Goal: Navigation & Orientation: Find specific page/section

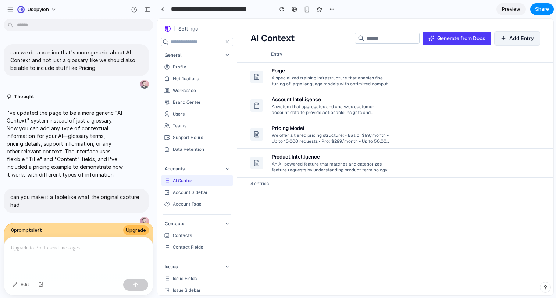
scroll to position [598, 0]
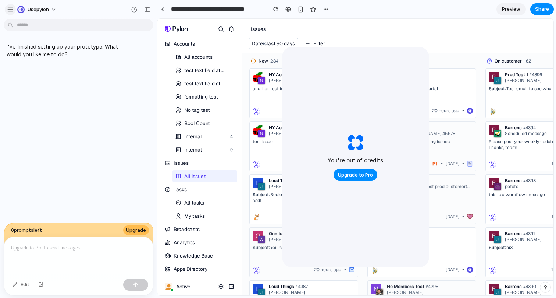
click at [9, 11] on div "button" at bounding box center [10, 9] width 7 height 7
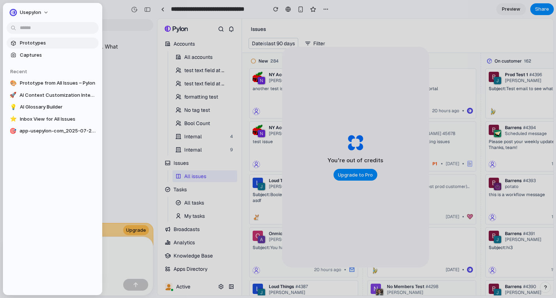
click at [24, 41] on span "Prototypes" at bounding box center [58, 42] width 76 height 7
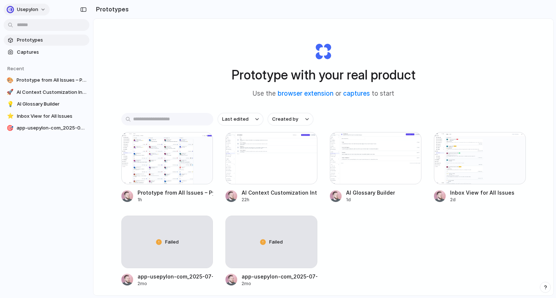
click at [10, 12] on div "button" at bounding box center [10, 9] width 7 height 7
click at [122, 39] on div "Settings Invite members Change theme Sign out" at bounding box center [278, 149] width 556 height 298
click at [82, 8] on div "button" at bounding box center [83, 9] width 7 height 5
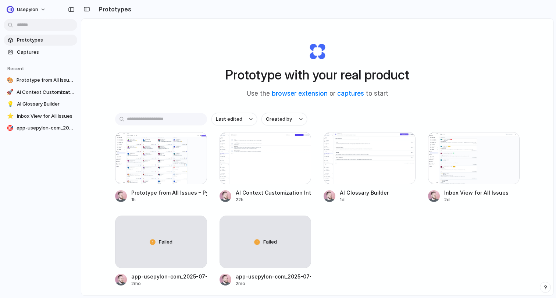
click at [6, 9] on div at bounding box center [3, 149] width 7 height 298
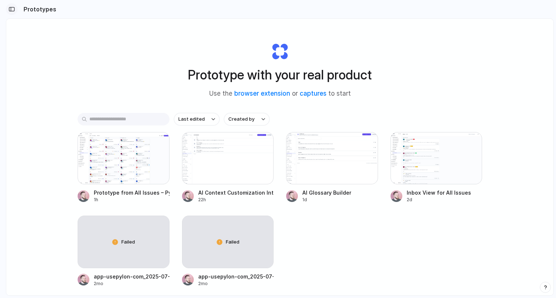
click at [16, 12] on button "button" at bounding box center [12, 9] width 12 height 12
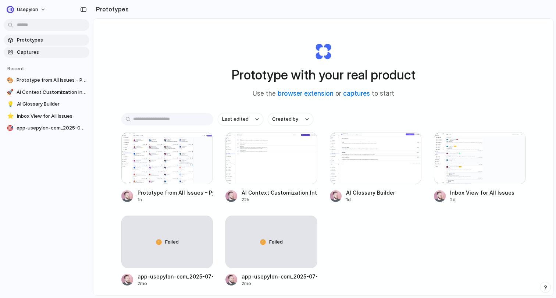
click at [44, 54] on span "Captures" at bounding box center [51, 51] width 69 height 7
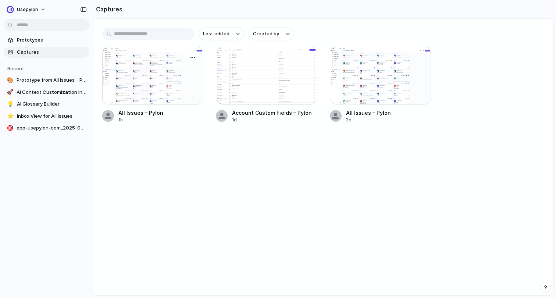
click at [151, 114] on div "All Issues – Pylon" at bounding box center [140, 113] width 45 height 8
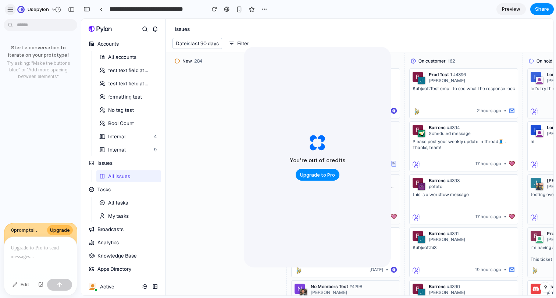
click at [12, 10] on div "button" at bounding box center [10, 9] width 7 height 7
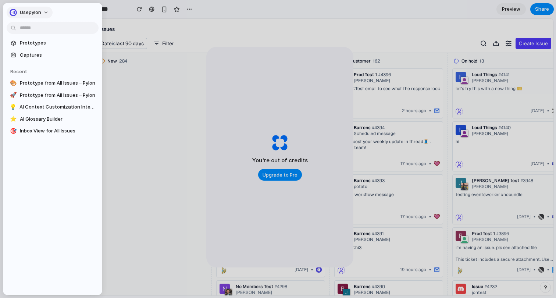
click at [12, 10] on div "button" at bounding box center [13, 12] width 7 height 7
click at [19, 9] on div "Settings Invite members Change theme Sign out" at bounding box center [278, 149] width 556 height 298
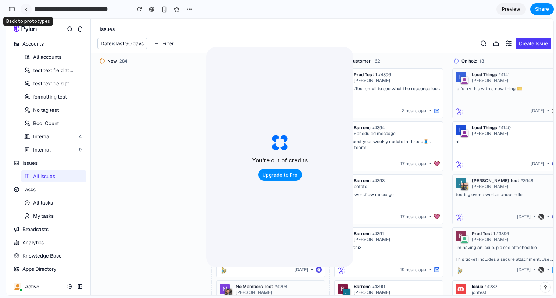
click at [25, 9] on div at bounding box center [26, 9] width 3 height 4
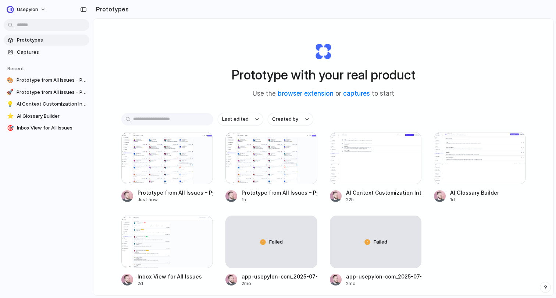
click at [108, 30] on div "Prototype with your real product Use the browser extension or captures to start…" at bounding box center [323, 176] width 460 height 315
click at [81, 12] on button "button" at bounding box center [84, 10] width 12 height 12
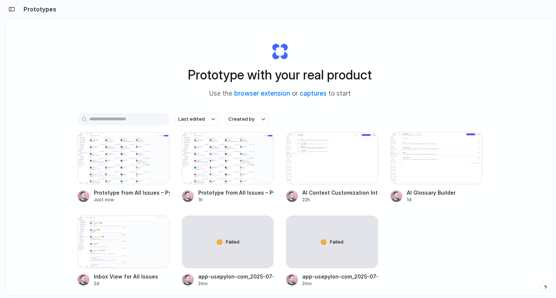
click at [52, 116] on div "Prototype with your real product Use the browser extension or captures to start…" at bounding box center [279, 176] width 547 height 315
click at [131, 154] on div at bounding box center [124, 158] width 92 height 52
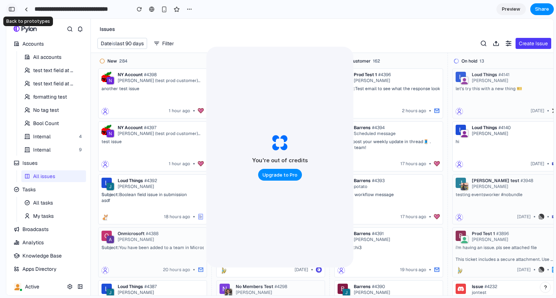
click at [14, 10] on div "button" at bounding box center [11, 9] width 7 height 5
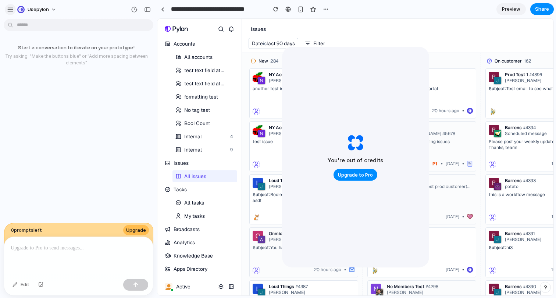
click at [8, 10] on div "button" at bounding box center [10, 9] width 7 height 7
click at [268, 96] on div "NY Account #4398 Nikki (test prod customer) ⭐️ another test issue 1 hour ago •" at bounding box center [303, 93] width 109 height 50
click at [260, 149] on div "NY Account #4397 Nikki (test prod customer) ⭐️ test issue 1 hour ago •" at bounding box center [303, 146] width 109 height 50
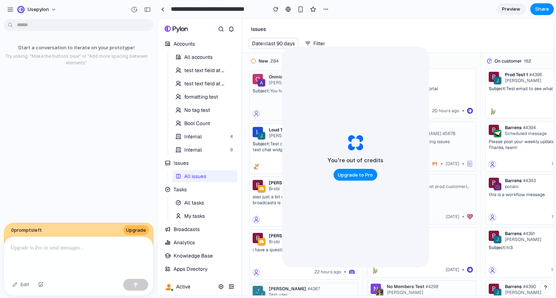
scroll to position [228, 0]
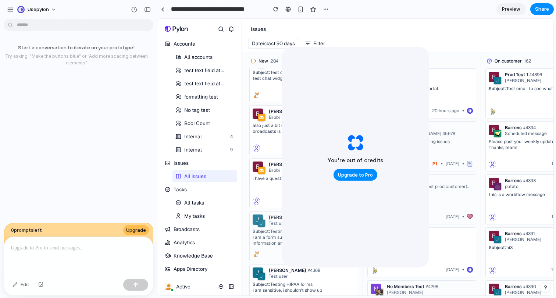
click at [253, 213] on div "john #4367 Test user Subject: Testing HIPAA with form submission I am a form su…" at bounding box center [303, 236] width 109 height 50
click at [536, 165] on div "17 hours ago •" at bounding box center [539, 163] width 102 height 9
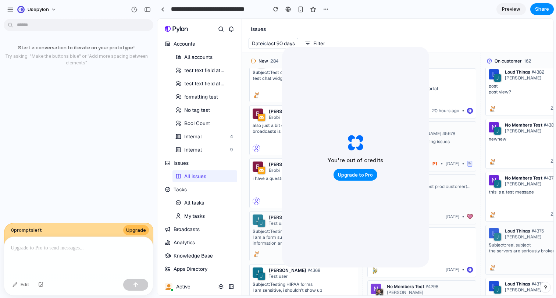
scroll to position [338, 0]
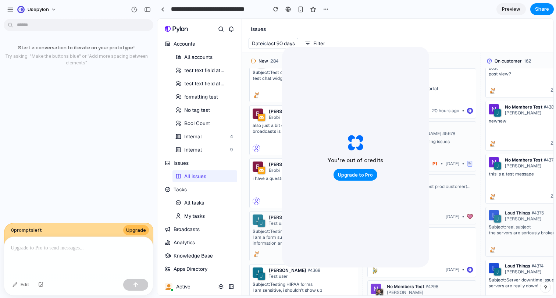
click at [525, 188] on div "No Members Test #4379 Jon this is a test message 22 hours ago •" at bounding box center [539, 179] width 109 height 50
click at [122, 255] on div at bounding box center [78, 256] width 149 height 39
click at [95, 249] on p at bounding box center [79, 247] width 136 height 9
click at [87, 247] on p at bounding box center [79, 247] width 136 height 9
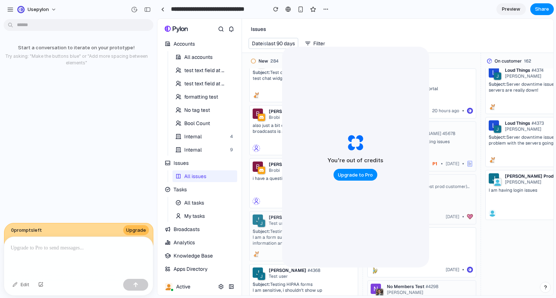
scroll to position [493, 0]
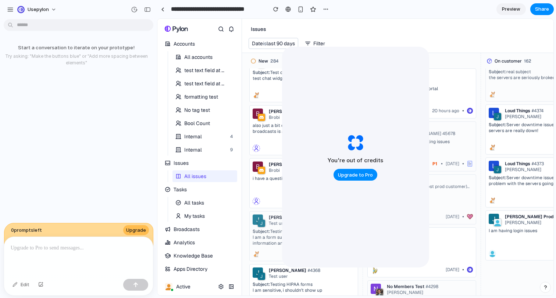
click at [508, 173] on div "Loud Things #4373 Jon" at bounding box center [539, 168] width 102 height 14
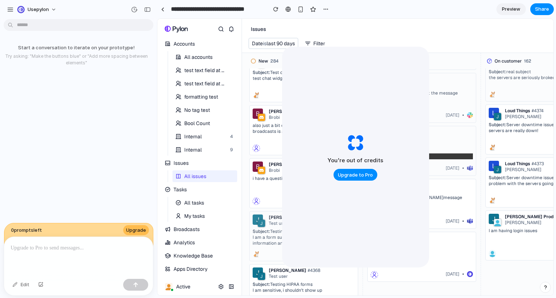
scroll to position [402, 0]
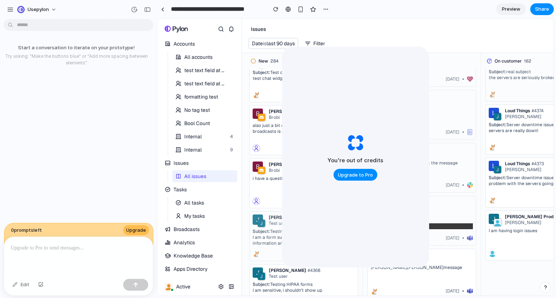
click at [451, 201] on div "Loud Things #4188" at bounding box center [421, 205] width 102 height 12
click at [444, 161] on p "beep boop, this shouldn't get the message" at bounding box center [413, 163] width 87 height 6
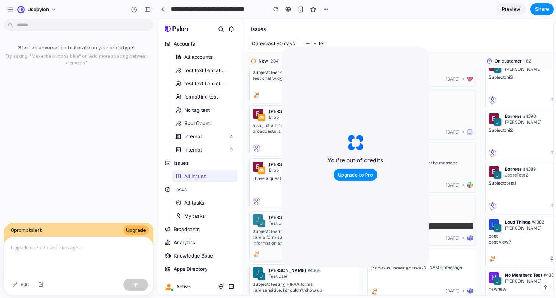
scroll to position [0, 0]
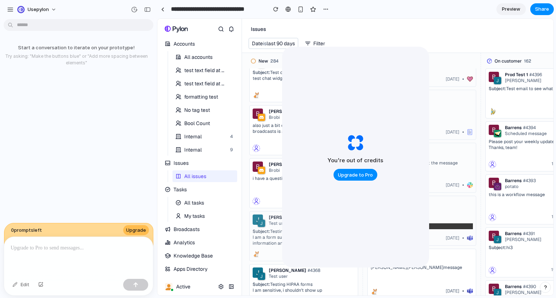
click at [517, 92] on div "Prod Test 1 #4396 Joseph Claudel Subject: Test email to see what the response l…" at bounding box center [539, 93] width 109 height 50
click at [193, 57] on span "All accounts" at bounding box center [198, 57] width 28 height 9
click at [194, 73] on span "test text field at the end" at bounding box center [204, 70] width 41 height 9
click at [193, 93] on span "formatting test" at bounding box center [201, 96] width 34 height 9
click at [193, 118] on link "Bool Count" at bounding box center [198, 123] width 53 height 12
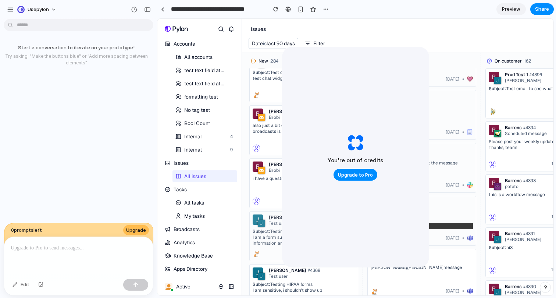
click at [192, 140] on div "Internal" at bounding box center [193, 136] width 18 height 9
click at [192, 150] on div "Internal" at bounding box center [193, 149] width 18 height 9
click at [197, 214] on span "My tasks" at bounding box center [194, 215] width 21 height 9
click at [199, 202] on span "All tasks" at bounding box center [194, 202] width 20 height 9
click at [197, 241] on span "Analytics" at bounding box center [198, 242] width 50 height 6
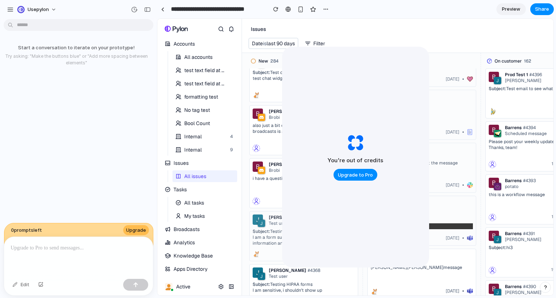
click at [198, 227] on span "Broadcasts" at bounding box center [202, 229] width 59 height 6
click at [197, 275] on ul "Accounts G + A All accounts test text field at the end test text field at the e…" at bounding box center [199, 163] width 75 height 250
click at [198, 262] on ul "Accounts G + A All accounts test text field at the end test text field at the e…" at bounding box center [199, 163] width 75 height 250
click at [196, 286] on button "Active" at bounding box center [189, 286] width 52 height 9
click at [208, 287] on button "Active" at bounding box center [189, 286] width 52 height 9
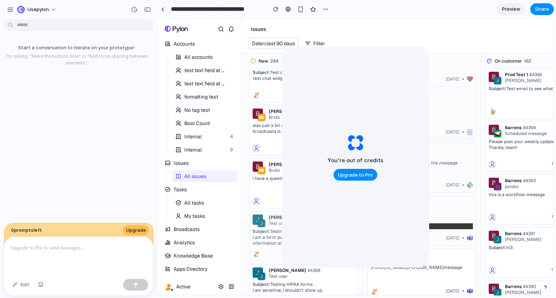
click at [210, 56] on span "All accounts" at bounding box center [198, 57] width 28 height 9
click at [208, 66] on span "test text field at the end" at bounding box center [204, 70] width 41 height 9
click at [207, 78] on link "test text field at the end" at bounding box center [198, 84] width 53 height 12
click at [201, 115] on link "No tag test" at bounding box center [198, 110] width 53 height 12
click at [197, 165] on span "Issues" at bounding box center [198, 163] width 50 height 6
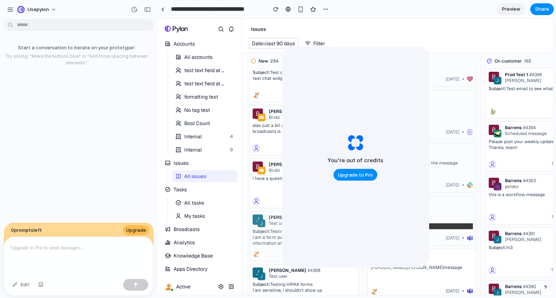
click at [195, 168] on button "Issues G + I" at bounding box center [199, 163] width 74 height 12
click at [196, 181] on link "All issues" at bounding box center [198, 176] width 53 height 12
click at [196, 192] on span "Tasks" at bounding box center [198, 189] width 50 height 6
click at [196, 204] on span "All tasks" at bounding box center [194, 202] width 20 height 9
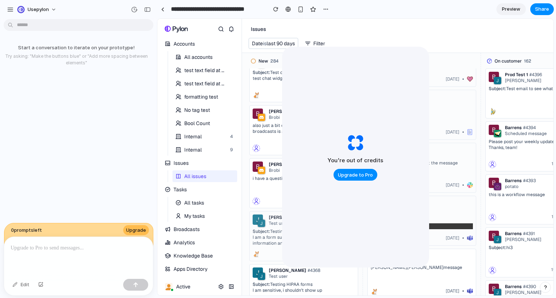
click at [196, 218] on span "My tasks" at bounding box center [194, 215] width 21 height 9
click at [195, 233] on link "Broadcasts" at bounding box center [199, 229] width 74 height 12
click at [196, 244] on span "Analytics" at bounding box center [198, 242] width 50 height 6
click at [199, 57] on span "All accounts" at bounding box center [198, 57] width 28 height 9
click at [197, 82] on span "test text field at the end" at bounding box center [204, 83] width 41 height 9
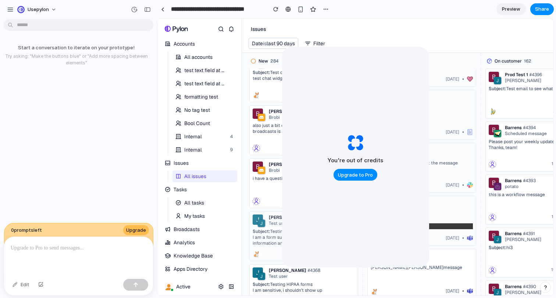
click at [197, 92] on span "formatting test" at bounding box center [201, 96] width 34 height 9
click at [199, 119] on span "Bool Count" at bounding box center [197, 123] width 26 height 9
click at [199, 107] on span "No tag test" at bounding box center [197, 109] width 26 height 9
click at [199, 128] on link "Bool Count" at bounding box center [198, 123] width 53 height 12
click at [199, 145] on div "Internal" at bounding box center [193, 149] width 18 height 9
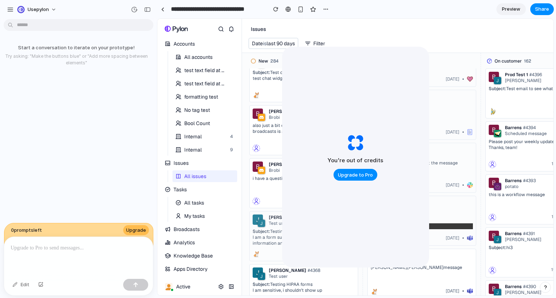
click at [201, 139] on link "Internal" at bounding box center [198, 136] width 53 height 12
click at [191, 116] on div "All accounts test text field at the end test text field at the end formatting t…" at bounding box center [204, 103] width 65 height 104
click at [231, 25] on button "button" at bounding box center [231, 29] width 9 height 9
click at [221, 26] on icon "button" at bounding box center [221, 29] width 6 height 6
click at [181, 25] on link at bounding box center [176, 29] width 23 height 9
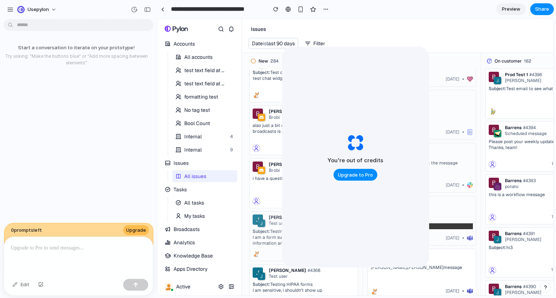
click at [359, 37] on header "Issues Date is last 90 days Filter Create Issue" at bounding box center [397, 36] width 311 height 34
click at [27, 4] on button "usepylon" at bounding box center [37, 10] width 46 height 12
click at [21, 10] on div "Settings Invite members Change theme Sign out" at bounding box center [278, 149] width 556 height 298
click at [10, 7] on div "button" at bounding box center [10, 9] width 7 height 7
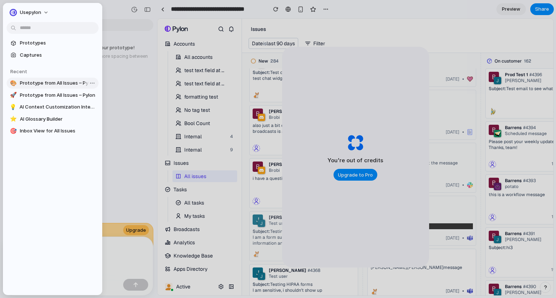
click at [38, 86] on span "Prototype from All Issues – Pylon" at bounding box center [58, 82] width 76 height 7
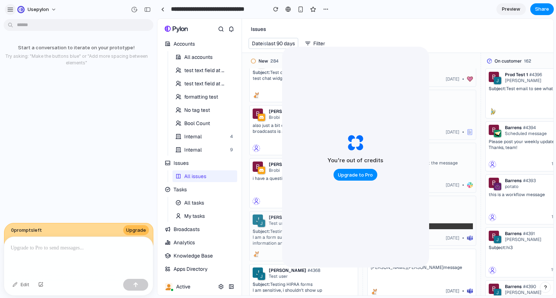
click at [12, 13] on button "button" at bounding box center [10, 9] width 11 height 11
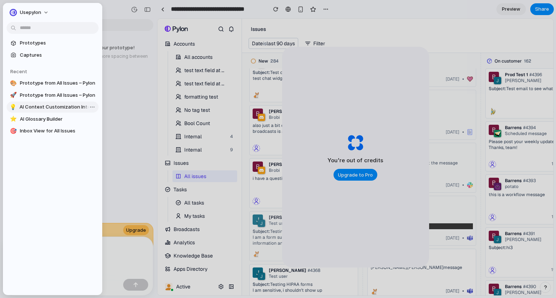
click at [35, 103] on span "AI Context Customization Interface" at bounding box center [57, 106] width 76 height 7
type input "**********"
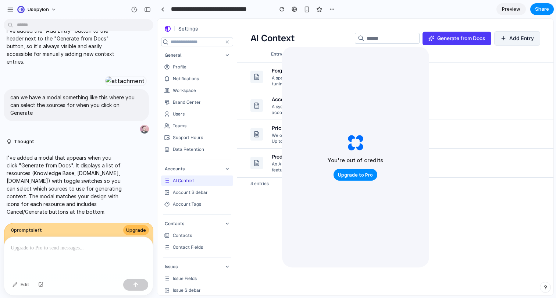
click at [465, 130] on td "Pricing Model We offer a tiered pricing structure: • Basic: $99/month - Up to 1…" at bounding box center [376, 134] width 218 height 29
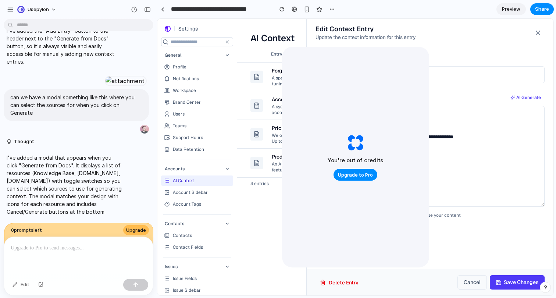
drag, startPoint x: 526, startPoint y: 138, endPoint x: 246, endPoint y: 114, distance: 281.4
click at [474, 133] on textarea "**********" at bounding box center [429, 156] width 229 height 101
click at [265, 42] on div at bounding box center [355, 157] width 396 height 276
